Goal: Check status: Check status

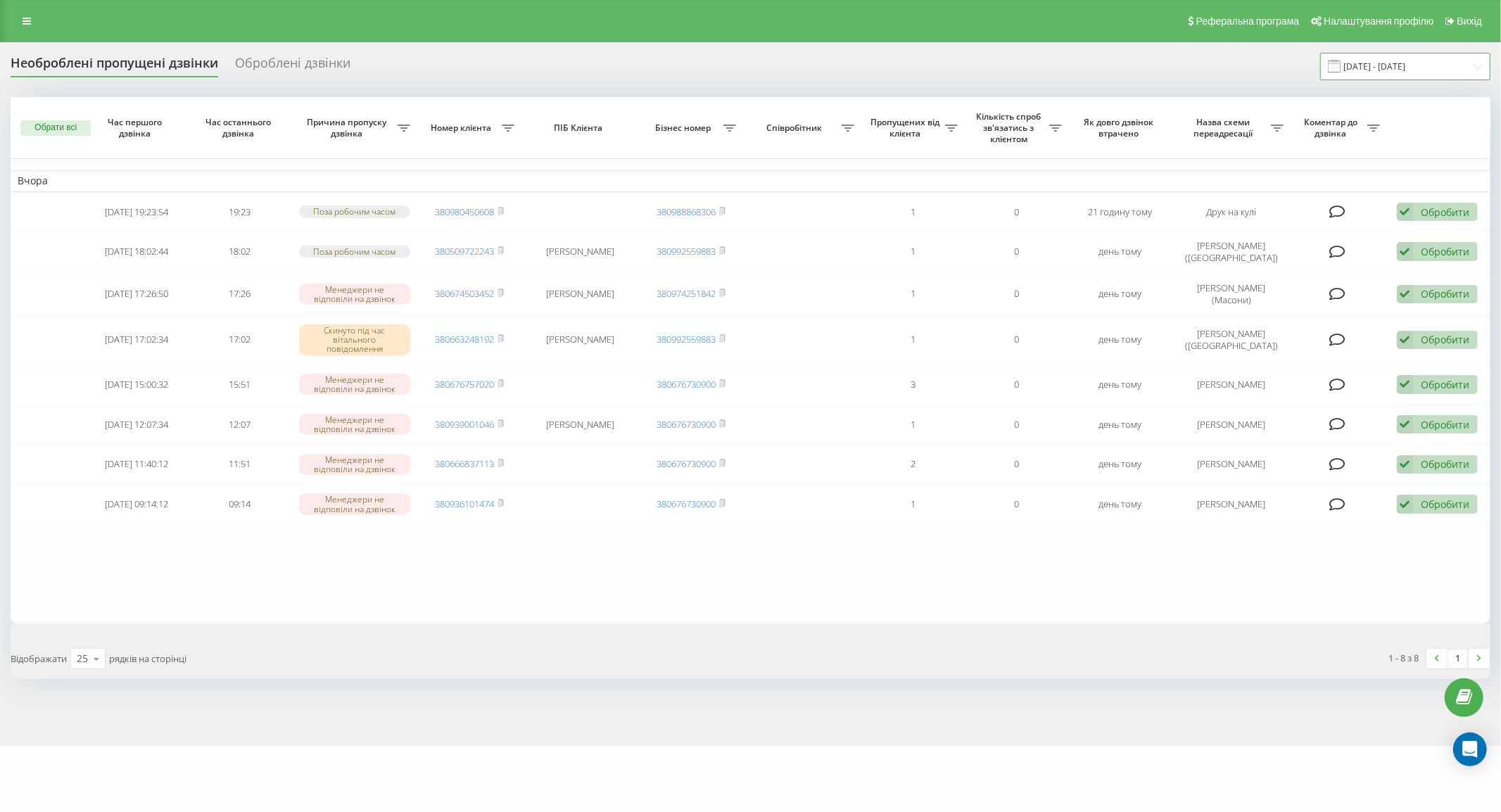
click at [1429, 62] on input "[DATE] - [DATE]" at bounding box center [1405, 66] width 171 height 27
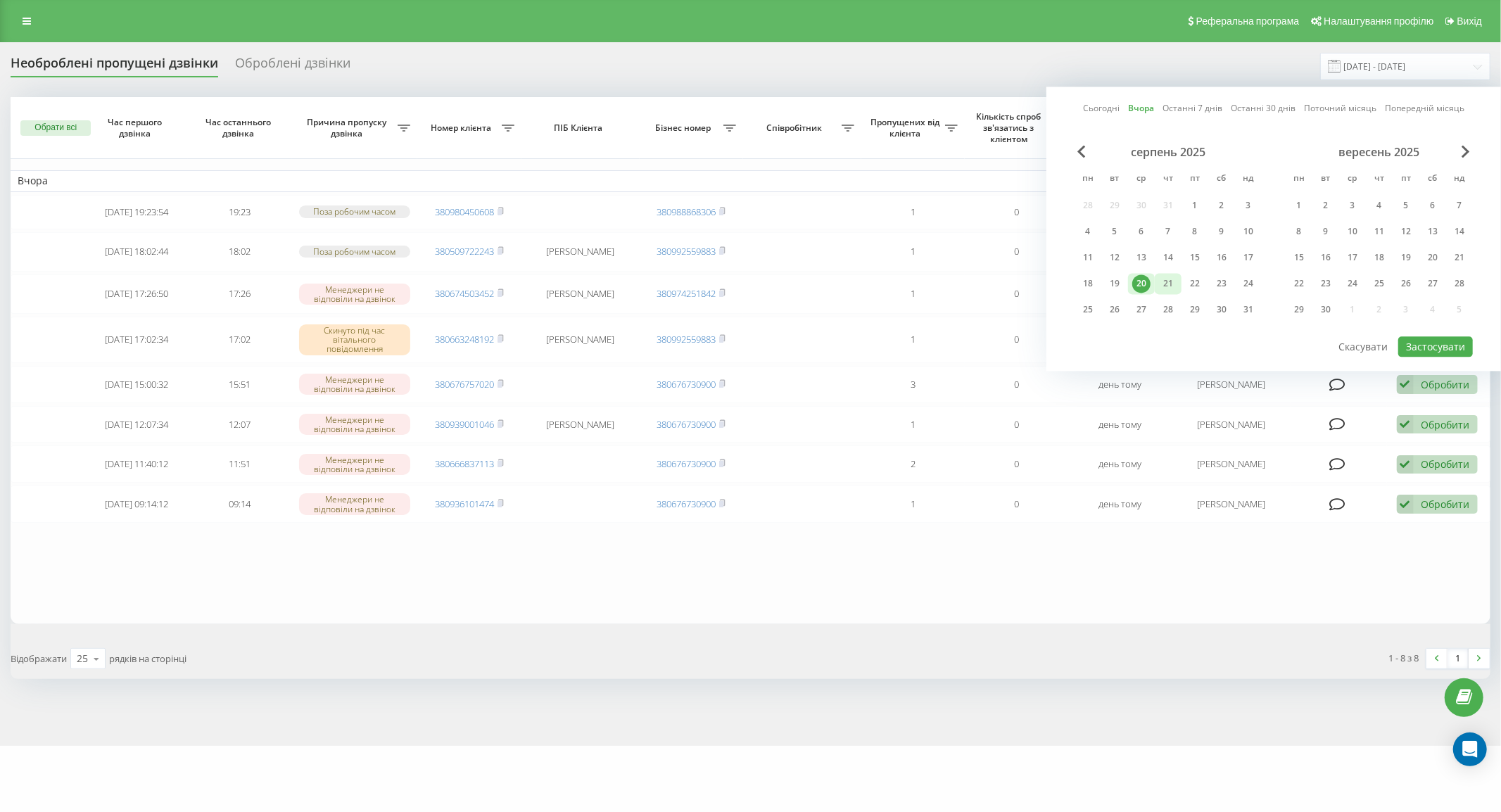
click at [1163, 286] on div "21" at bounding box center [1168, 283] width 18 height 18
click at [1453, 345] on button "Застосувати" at bounding box center [1435, 346] width 75 height 20
type input "21.08.2025 - 21.08.2025"
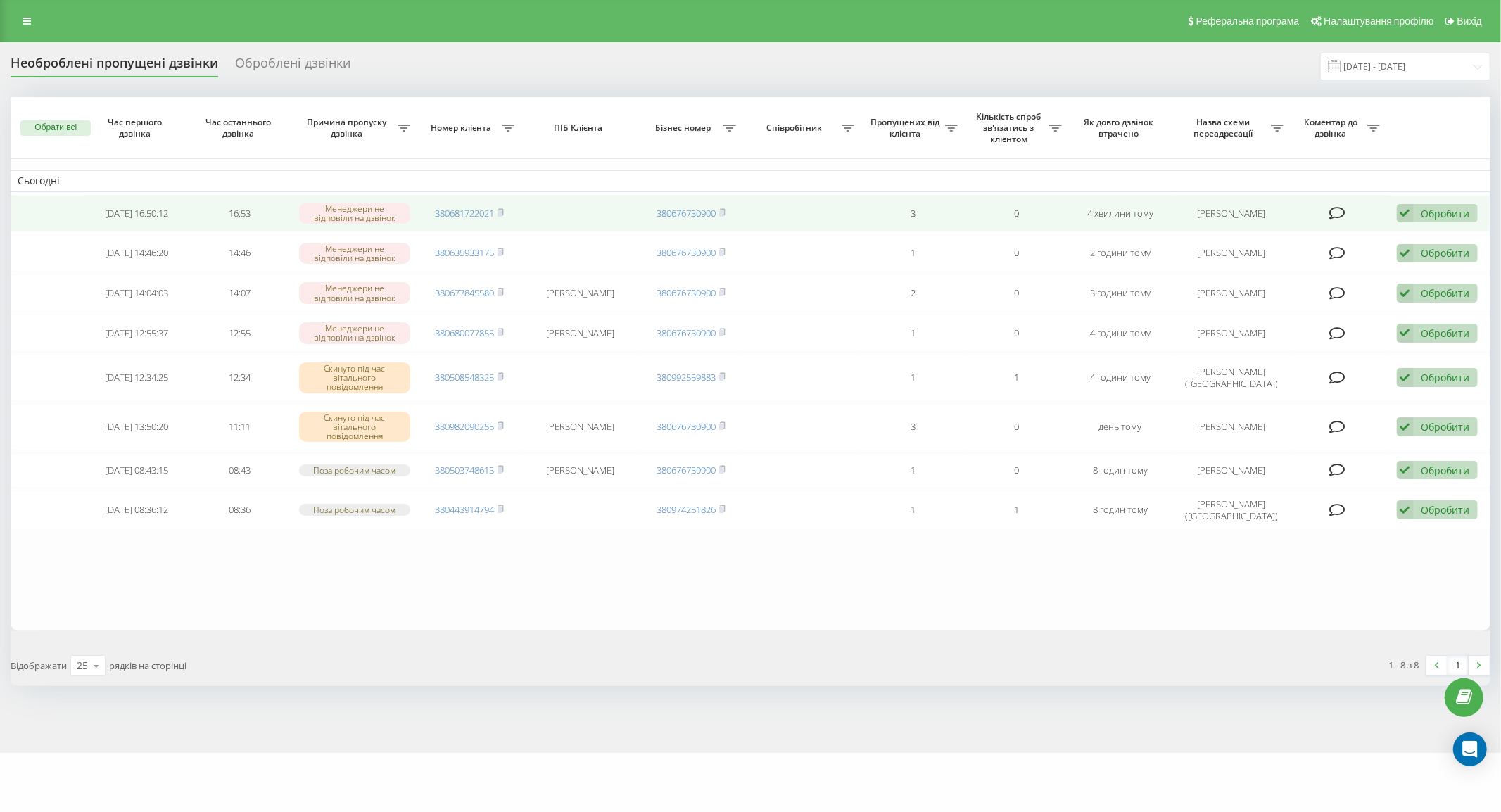
click at [505, 213] on td "380681722021" at bounding box center [469, 212] width 104 height 37
click at [501, 215] on span at bounding box center [500, 212] width 6 height 13
